Goal: Check status: Check status

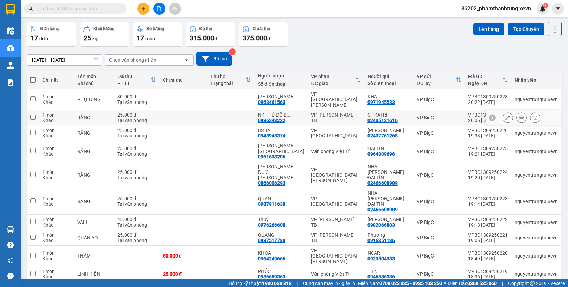
scroll to position [31, 0]
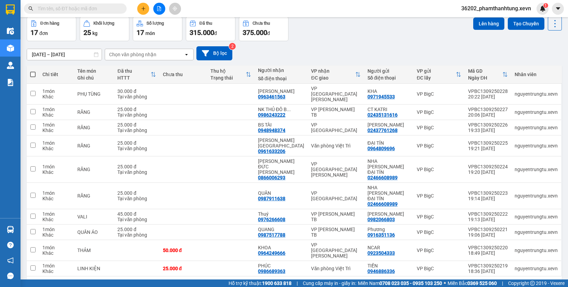
click at [487, 282] on button "2" at bounding box center [487, 287] width 10 height 10
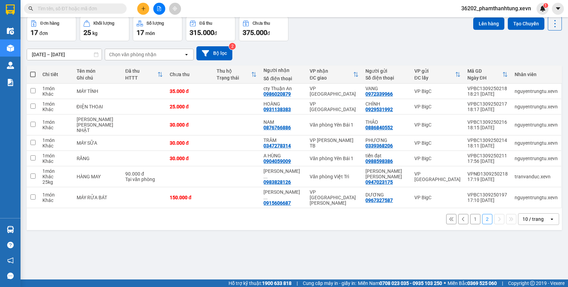
scroll to position [0, 0]
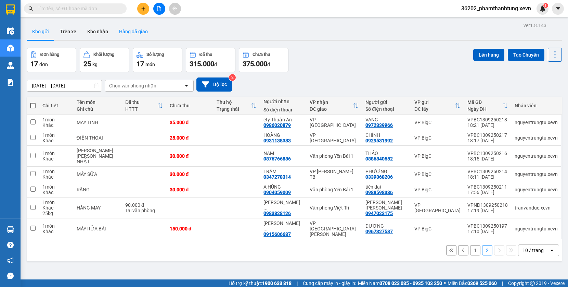
click at [119, 27] on button "Hàng đã giao" at bounding box center [134, 31] width 40 height 16
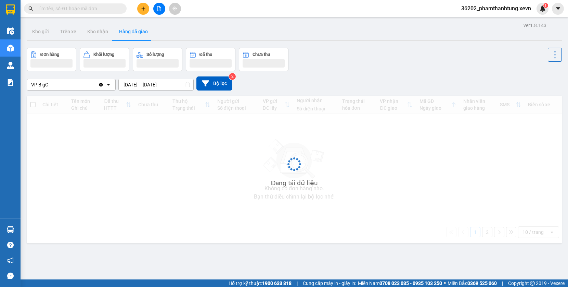
click at [156, 85] on input "[DATE] – [DATE]" at bounding box center [156, 84] width 75 height 11
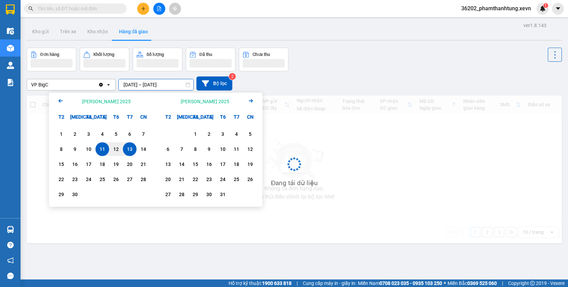
click at [131, 151] on div "13" at bounding box center [130, 149] width 10 height 8
type input "[DATE] – [DATE]"
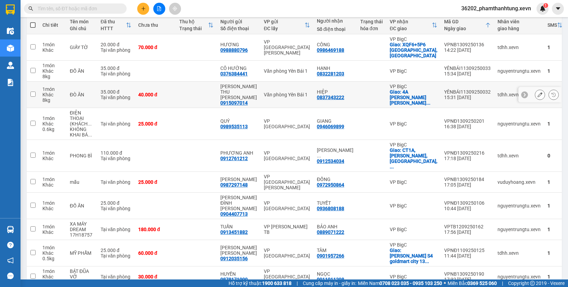
scroll to position [86, 0]
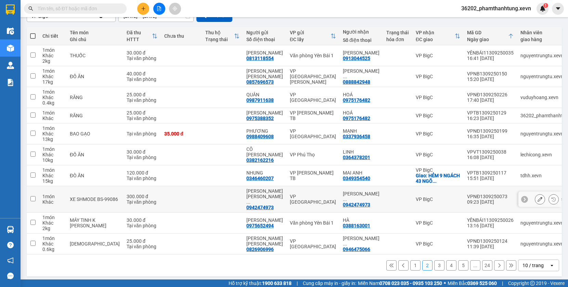
scroll to position [70, 0]
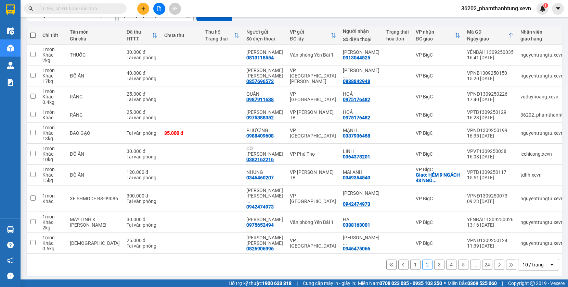
click at [404, 267] on icon at bounding box center [403, 264] width 5 height 5
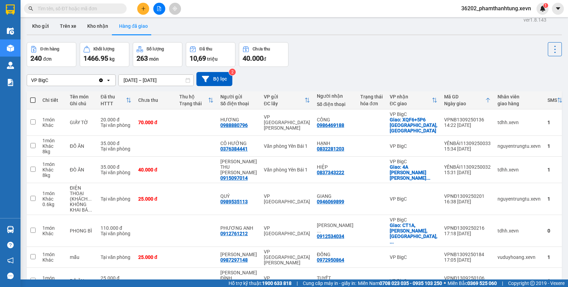
scroll to position [0, 0]
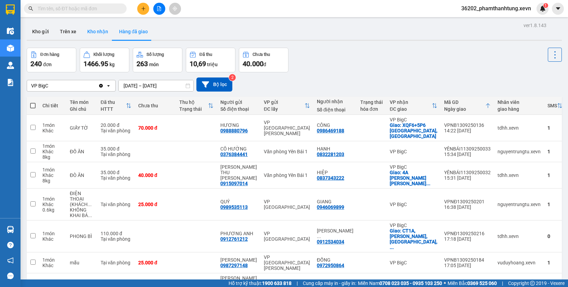
click at [89, 38] on button "Kho nhận" at bounding box center [98, 31] width 32 height 16
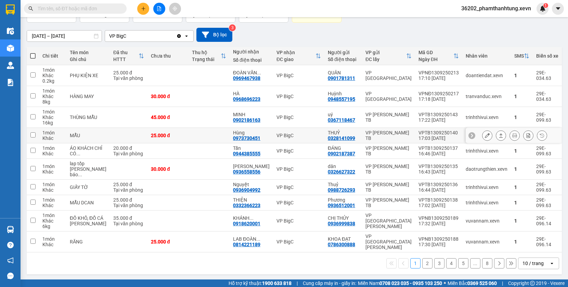
scroll to position [53, 0]
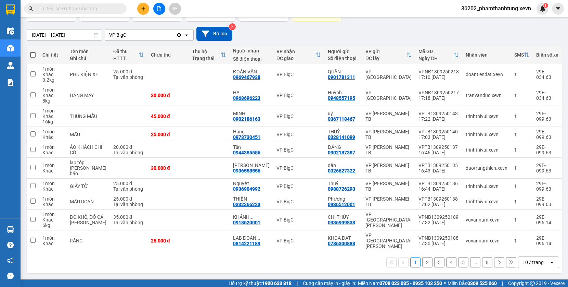
click at [427, 264] on button "2" at bounding box center [428, 262] width 10 height 10
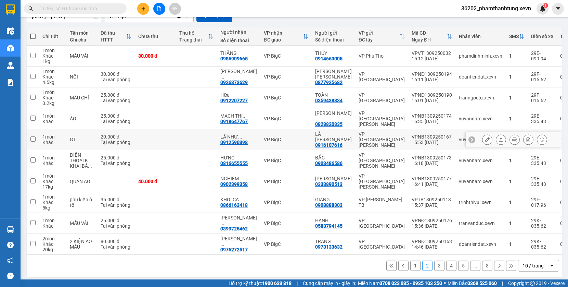
scroll to position [70, 0]
click at [438, 264] on button "3" at bounding box center [439, 265] width 10 height 10
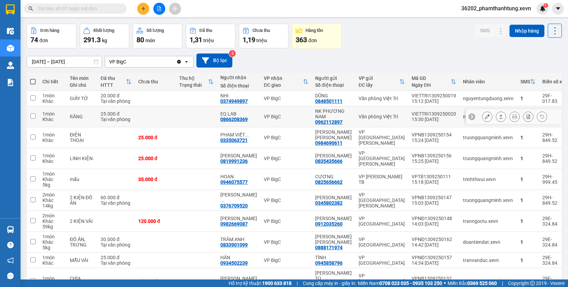
scroll to position [0, 0]
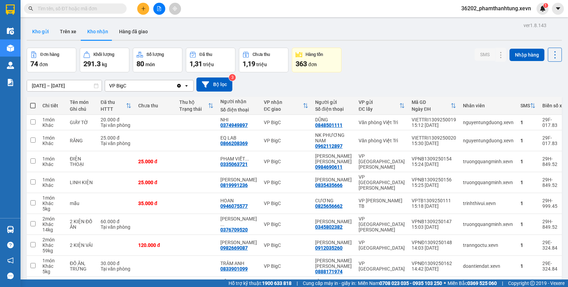
click at [37, 32] on button "Kho gửi" at bounding box center [41, 31] width 28 height 16
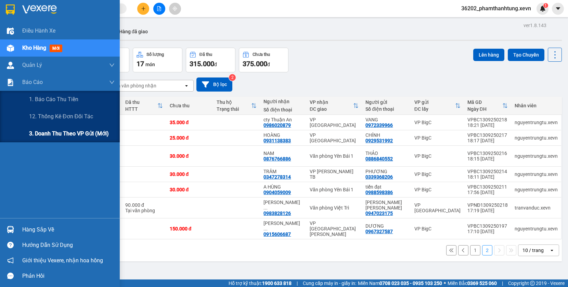
click at [39, 133] on span "3. Doanh Thu theo VP Gửi (mới)" at bounding box center [69, 133] width 80 height 9
